Goal: Information Seeking & Learning: Learn about a topic

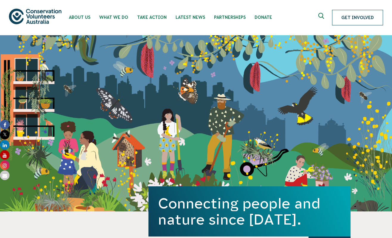
click at [261, 17] on link "Get Involved" at bounding box center [357, 17] width 51 height 15
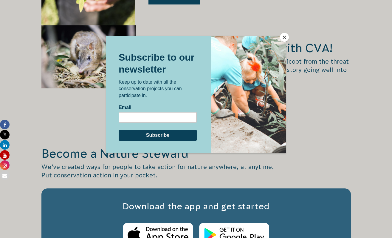
scroll to position [894, 0]
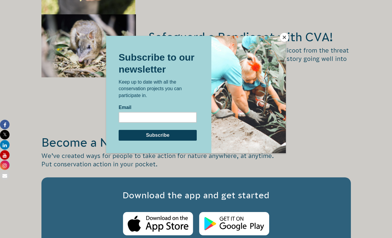
click at [261, 36] on button "Close" at bounding box center [284, 37] width 9 height 9
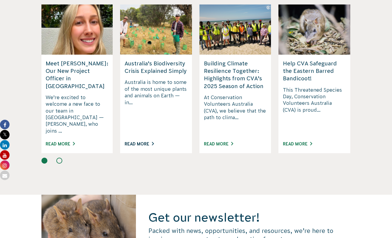
scroll to position [1541, 0]
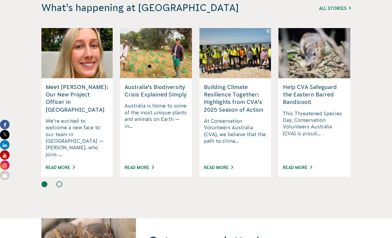
click at [91, 117] on p "We’re excited to welcome a new face to our team in [GEOGRAPHIC_DATA] — [PERSON_…" at bounding box center [77, 137] width 63 height 40
click at [68, 133] on div "Meet [PERSON_NAME]: Our New Project Officer in [GEOGRAPHIC_DATA] We’re excited …" at bounding box center [77, 127] width 72 height 98
click at [64, 165] on link "Read More" at bounding box center [60, 167] width 29 height 5
